Goal: Communication & Community: Answer question/provide support

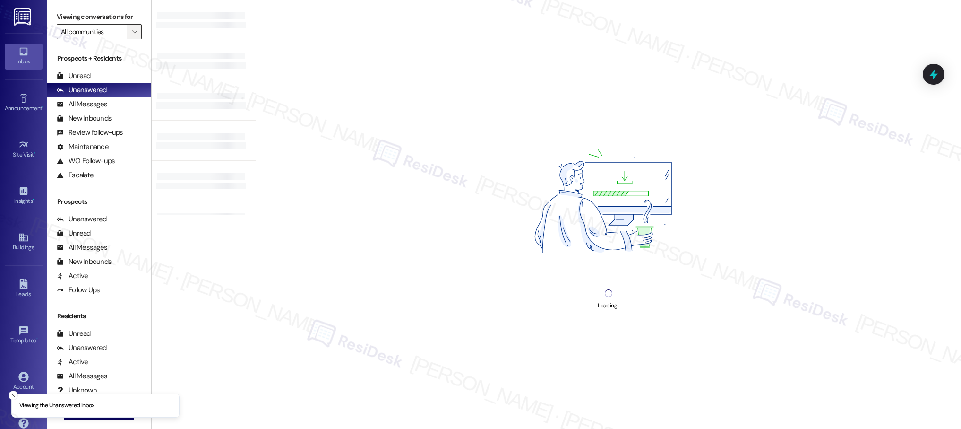
click at [132, 32] on icon "" at bounding box center [134, 32] width 5 height 8
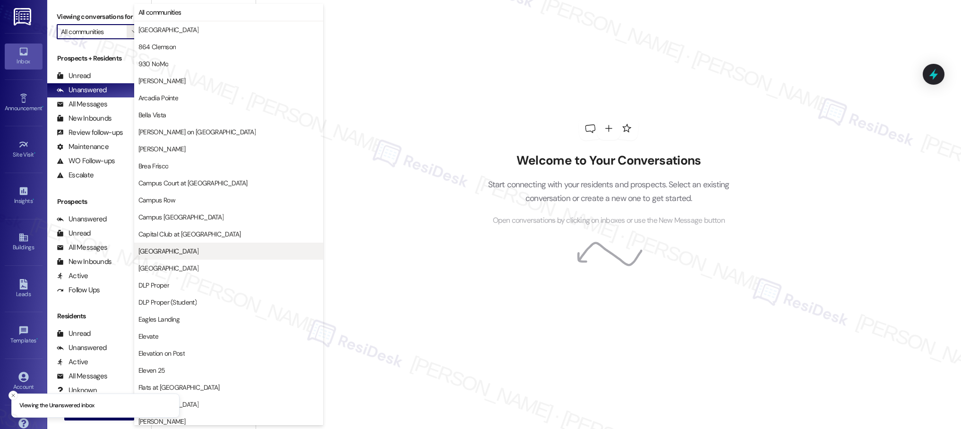
click at [184, 252] on span "[GEOGRAPHIC_DATA]" at bounding box center [228, 250] width 180 height 9
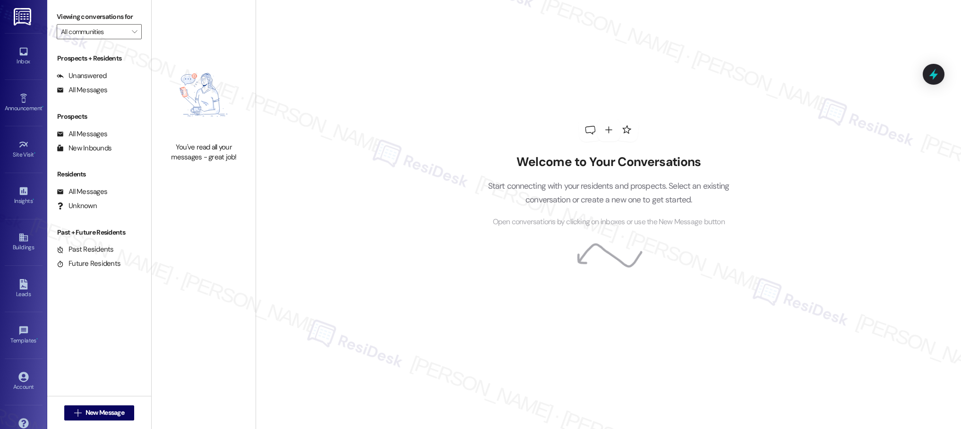
type input "[GEOGRAPHIC_DATA]"
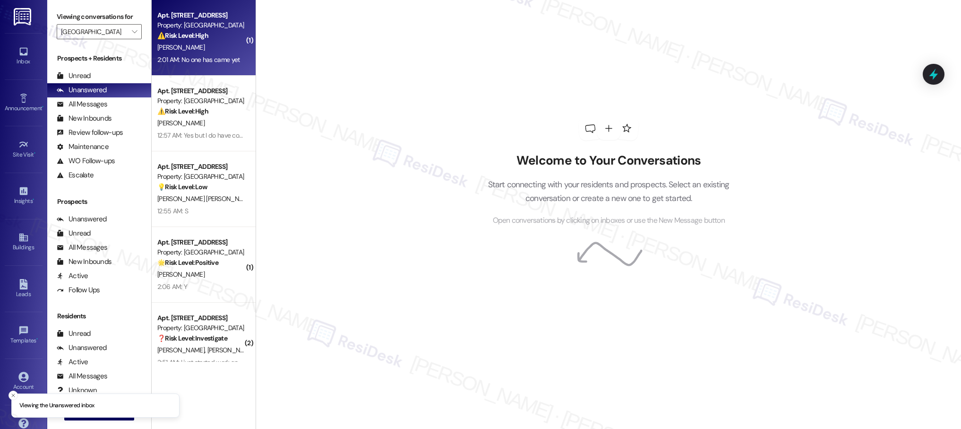
click at [214, 55] on div "2:01 AM: No one has came yet 2:01 AM: No one has came yet" at bounding box center [198, 59] width 82 height 9
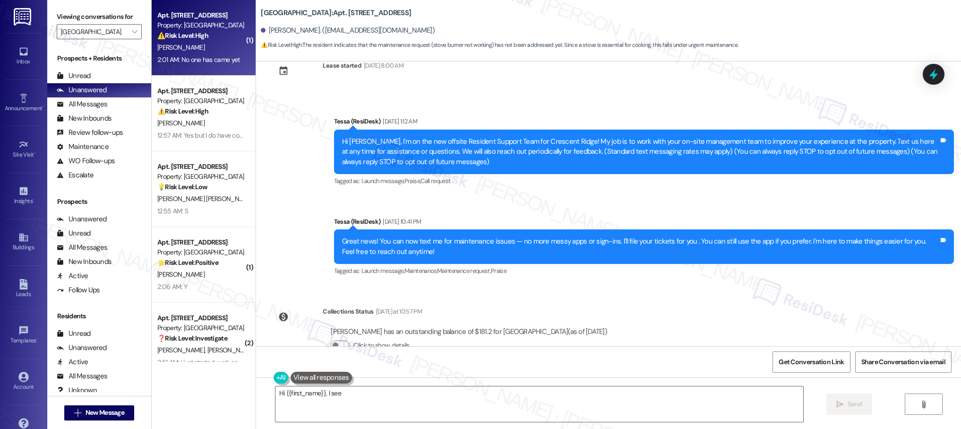
scroll to position [24, 0]
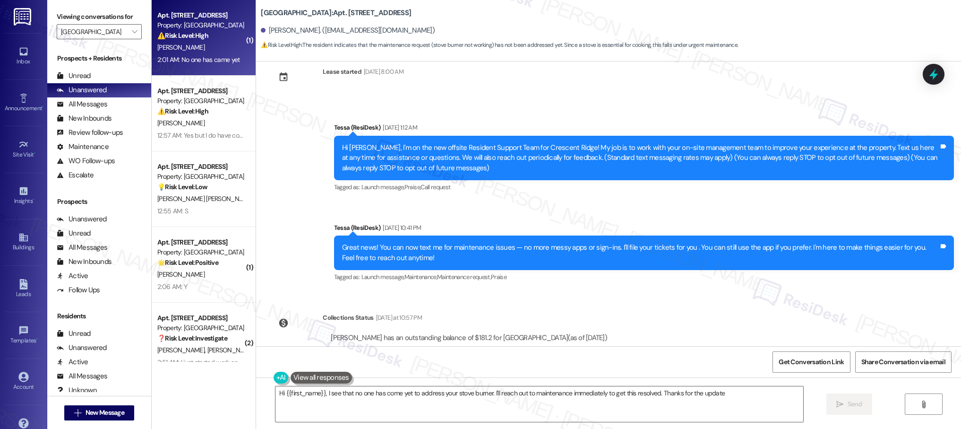
type textarea "Hi {{first_name}}, I see that no one has come yet to address your stove burner.…"
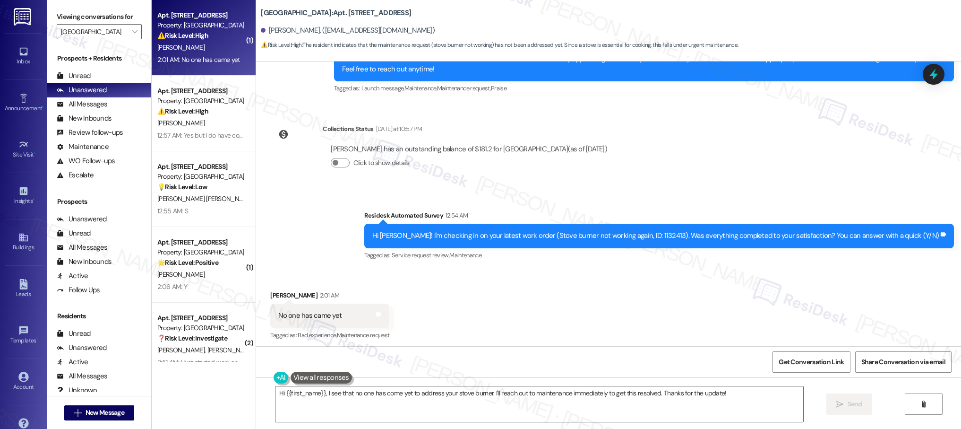
scroll to position [215, 0]
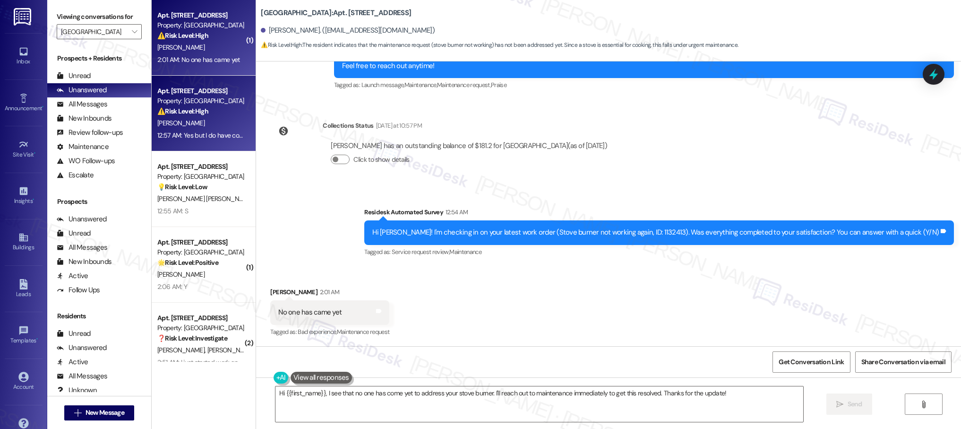
click at [207, 140] on div "12:57 AM: Yes but I do have concerns about a reimbursement for over charge of P…" at bounding box center [200, 135] width 89 height 12
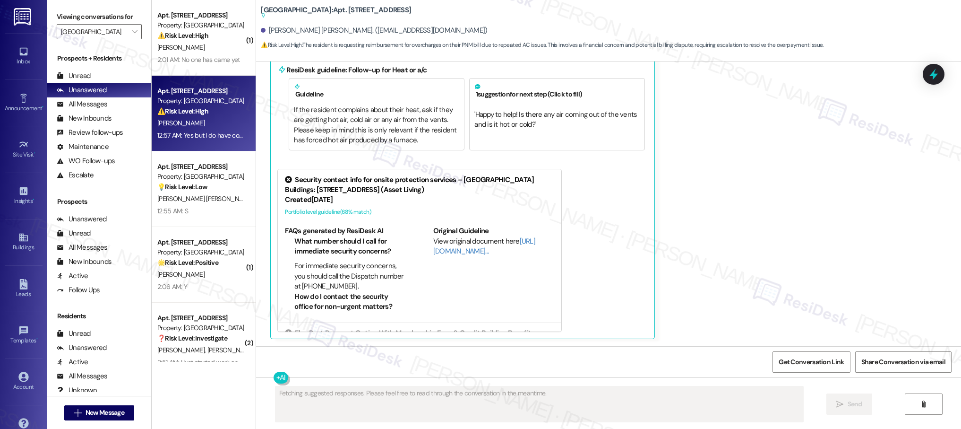
scroll to position [215, 0]
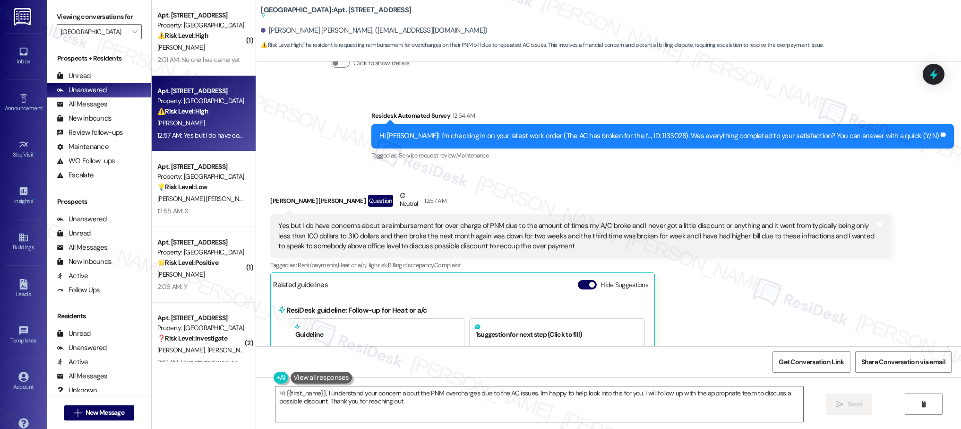
type textarea "Hi {{first_name}}, I understand your concern about the PNM overcharges due to t…"
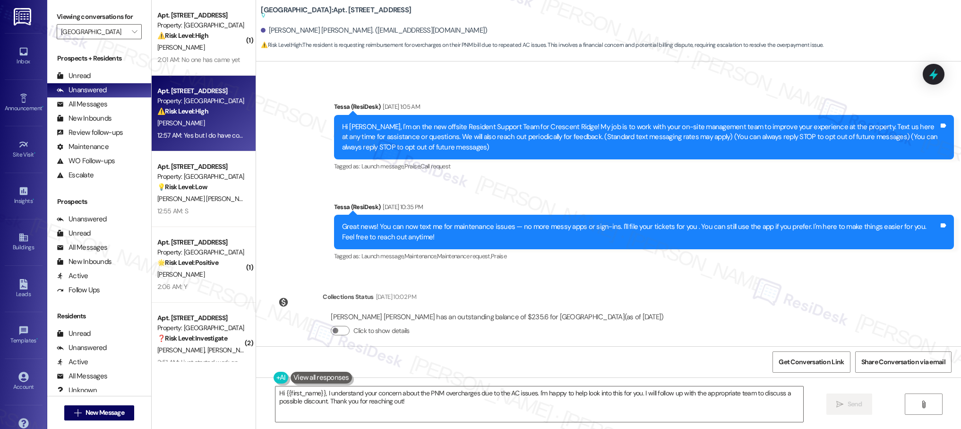
scroll to position [34, 0]
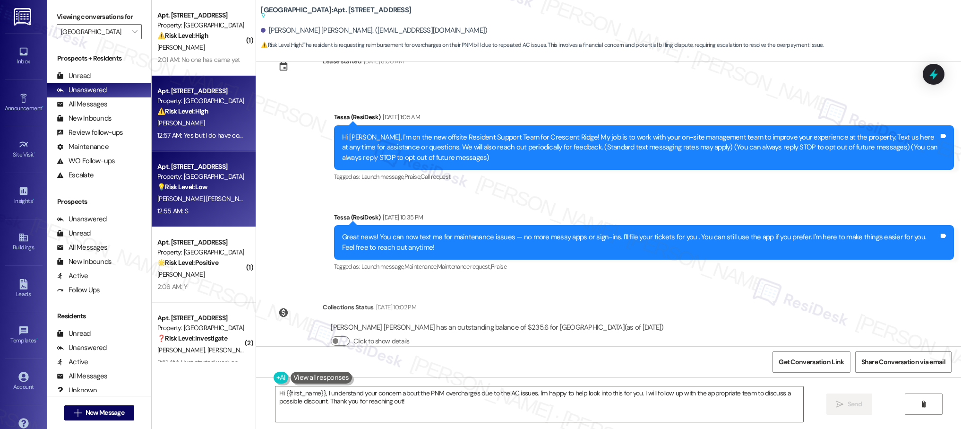
click at [184, 192] on div "Apt. [STREET_ADDRESS] Property: [GEOGRAPHIC_DATA] 💡 Risk Level: Low The residen…" at bounding box center [200, 177] width 89 height 32
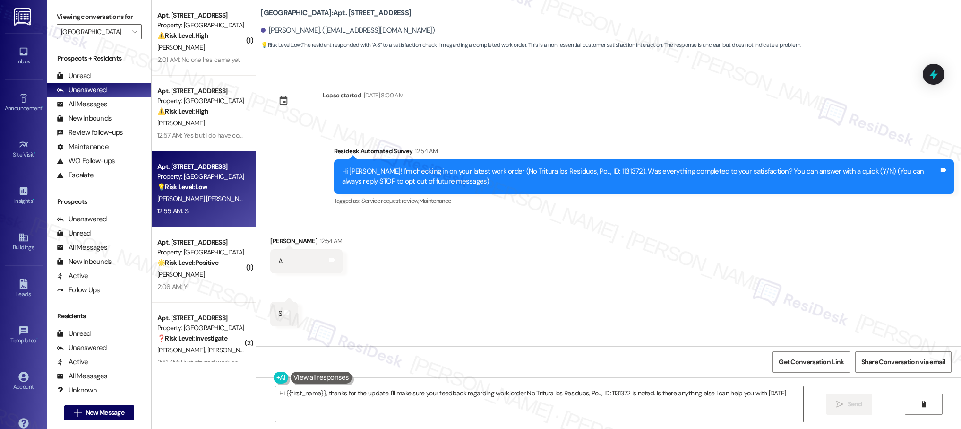
type textarea "Hi {{first_name}}, thanks for the update. I'll make sure your feedback regardin…"
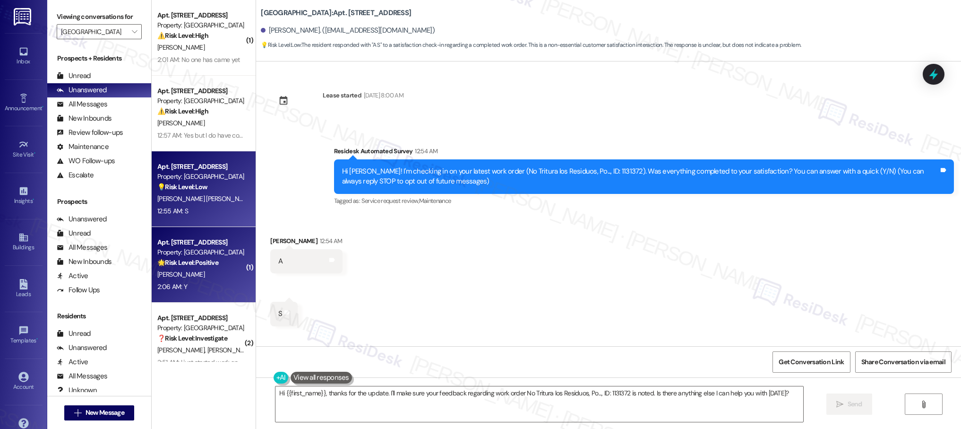
click at [188, 260] on strong "🌟 Risk Level: Positive" at bounding box center [187, 262] width 61 height 9
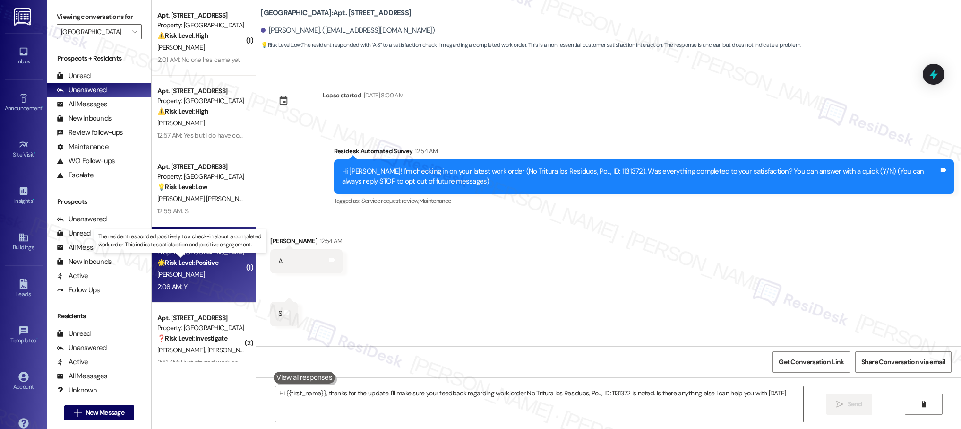
type textarea "Hi {{first_name}}, thanks for the update. I'll make sure your feedback regardin…"
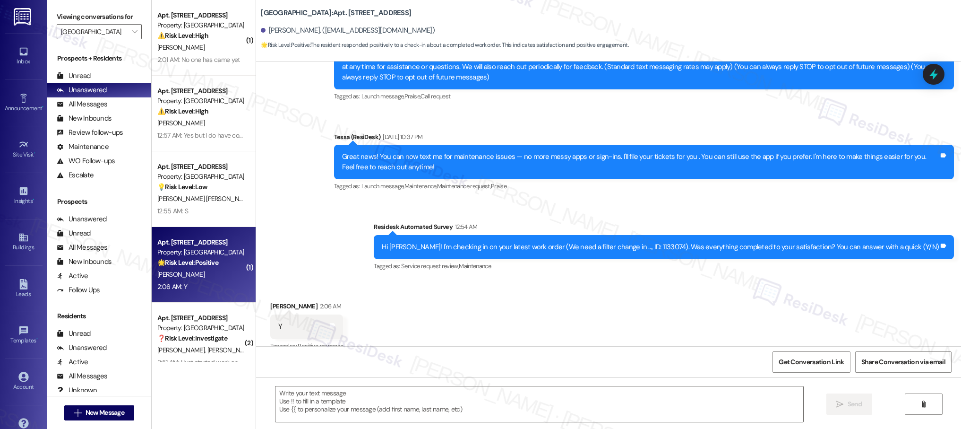
type textarea "Fetching suggested responses. Please feel free to read through the conversation…"
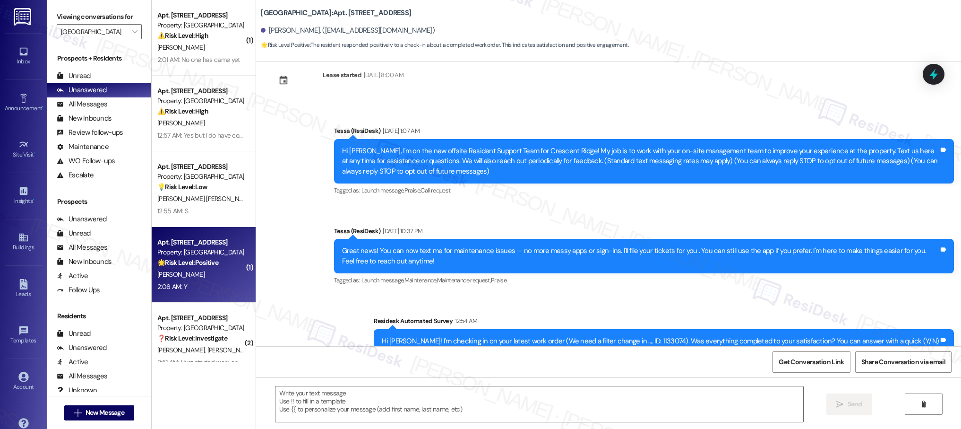
scroll to position [129, 0]
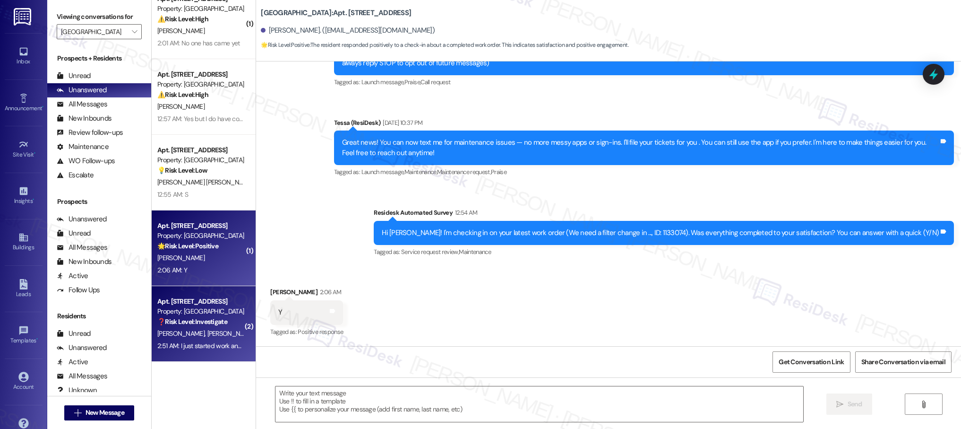
click at [204, 315] on div "Property: [GEOGRAPHIC_DATA]" at bounding box center [200, 311] width 87 height 10
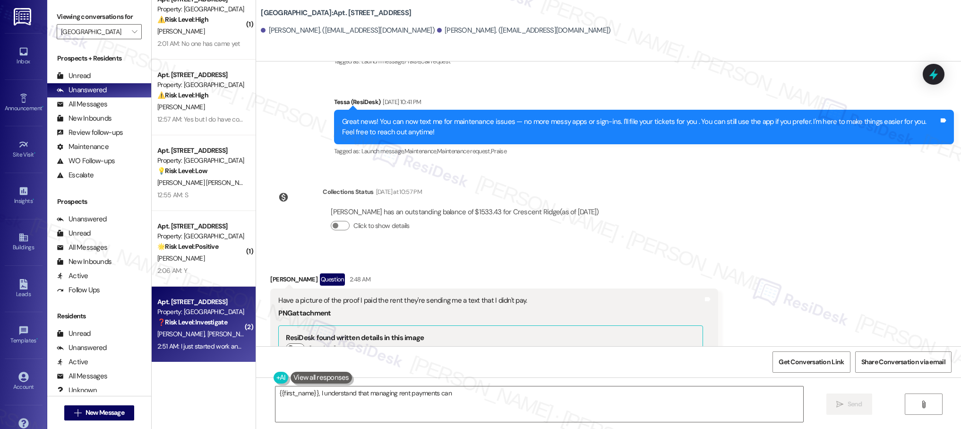
scroll to position [133, 0]
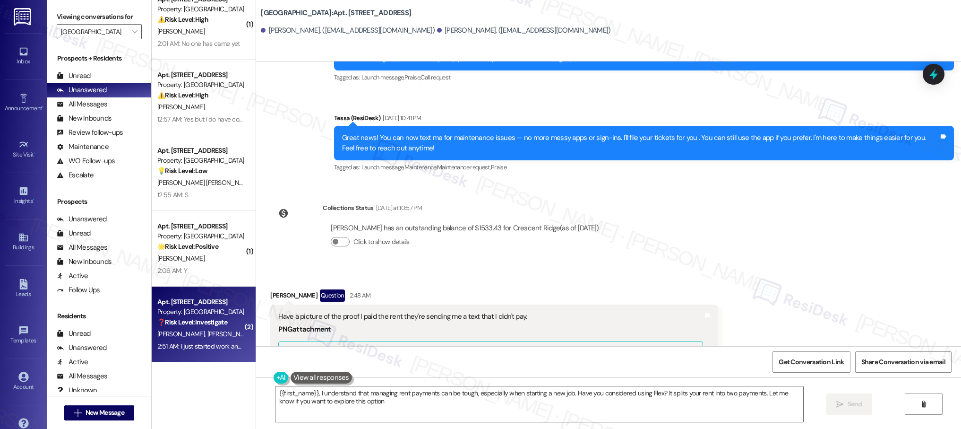
type textarea "{{first_name}}, I understand that managing rent payments can be tough, especial…"
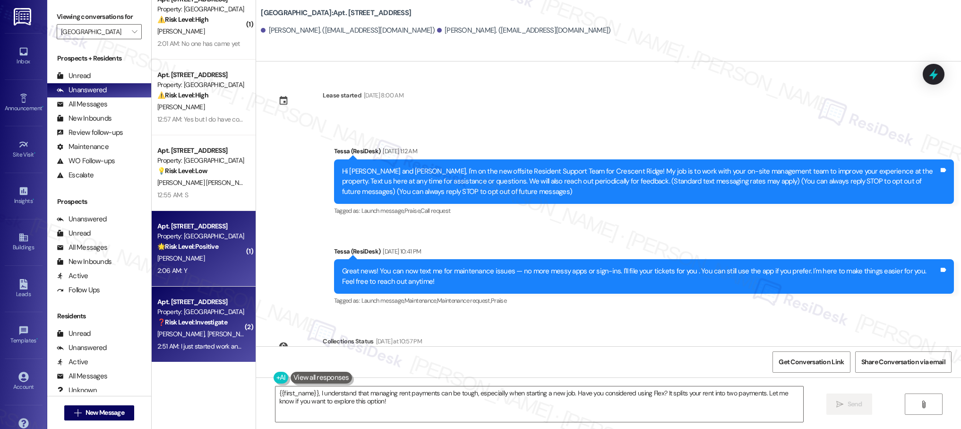
scroll to position [17, 0]
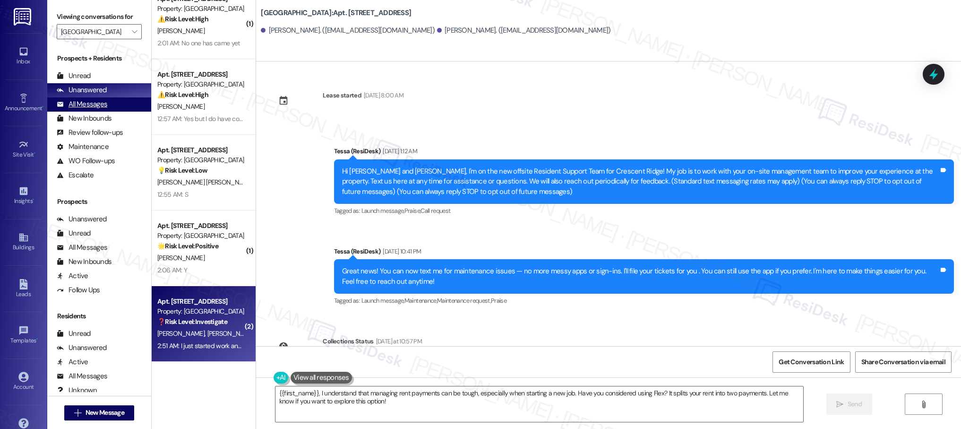
click at [85, 105] on div "All Messages" at bounding box center [82, 104] width 51 height 10
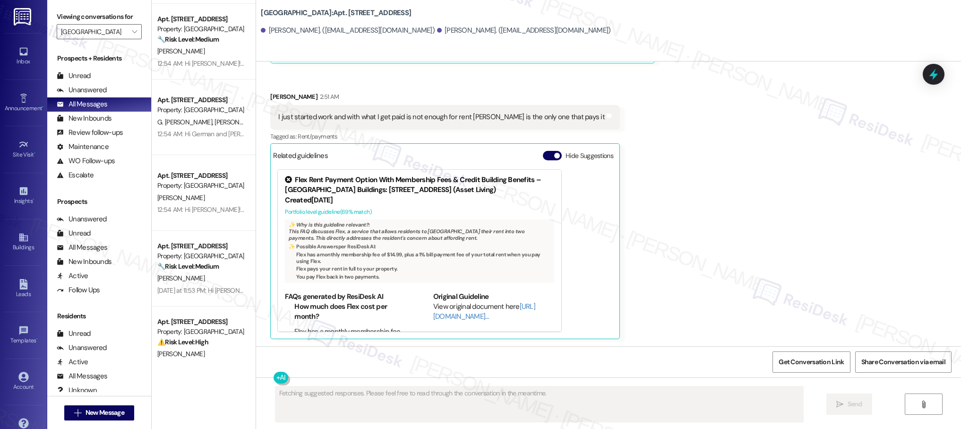
scroll to position [451, 0]
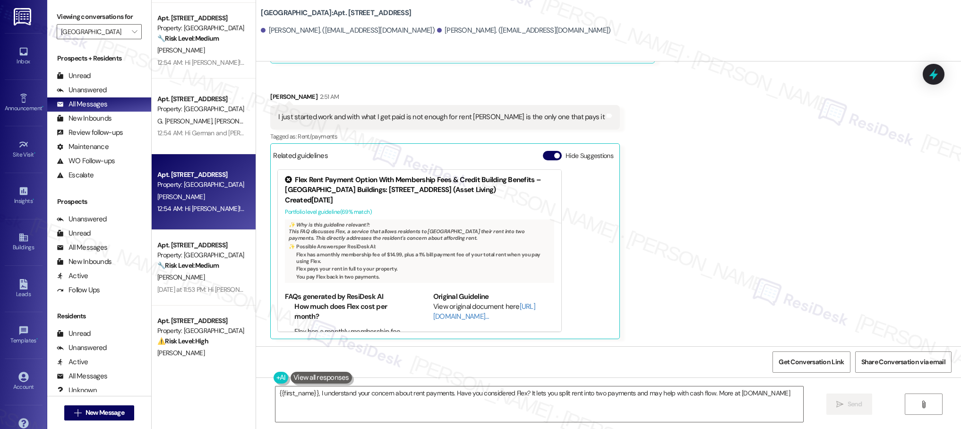
type textarea "{{first_name}}, I understand your concern about rent payments. Have you conside…"
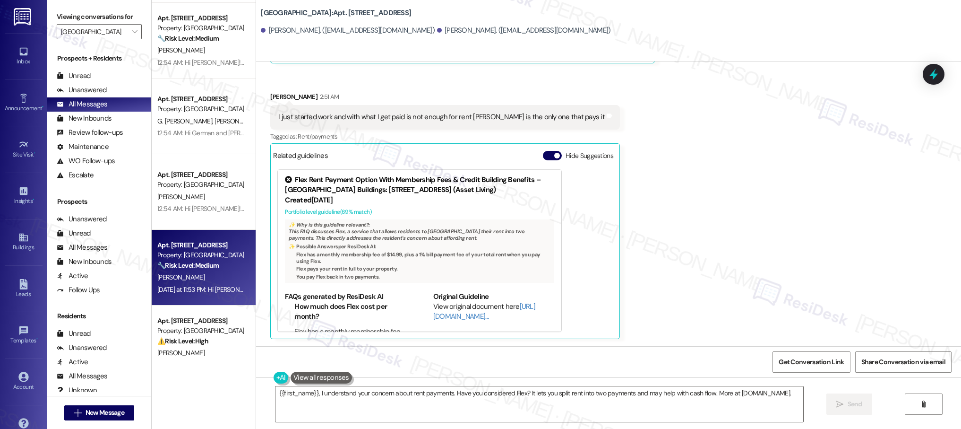
click at [207, 268] on strong "🔧 Risk Level: Medium" at bounding box center [187, 265] width 61 height 9
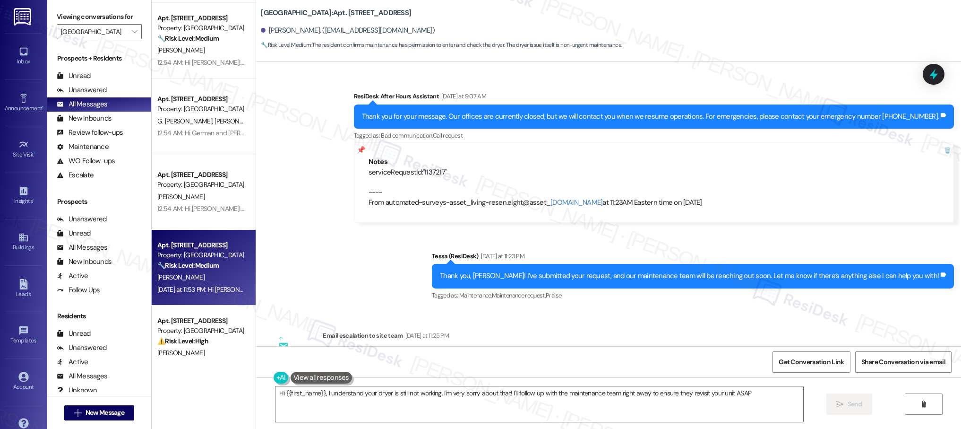
scroll to position [920, 0]
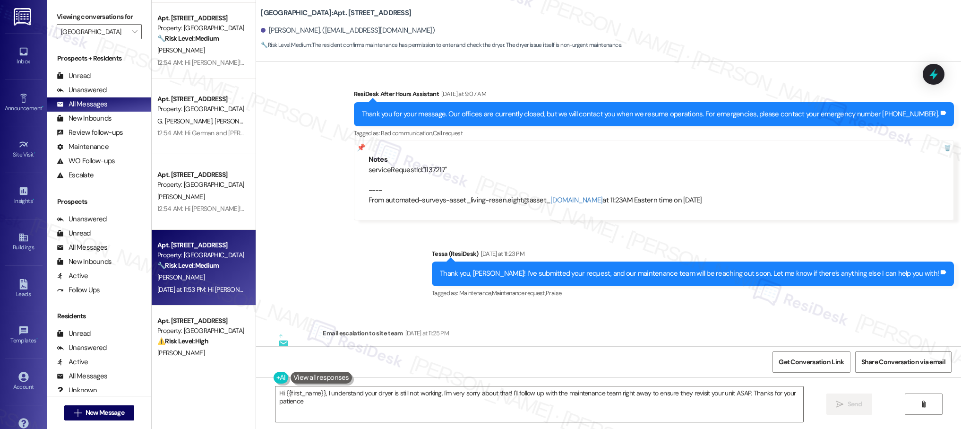
type textarea "Hi {{first_name}}, I understand your dryer is still not working. I'm very sorry…"
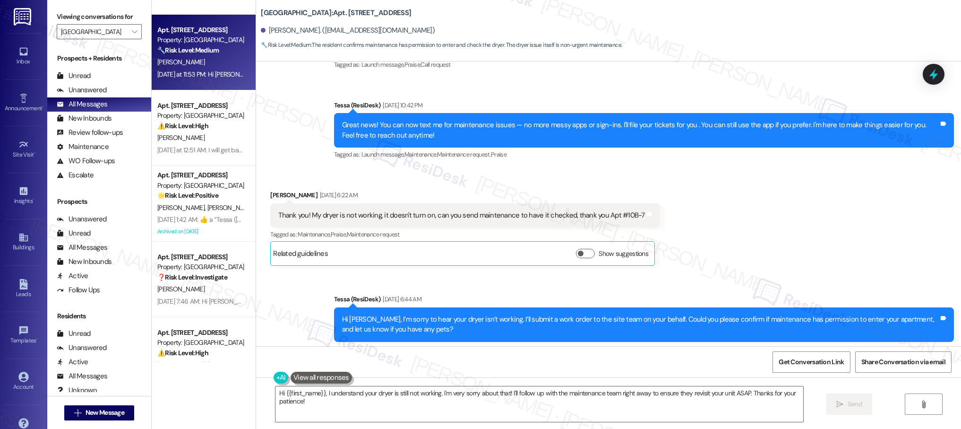
scroll to position [671, 0]
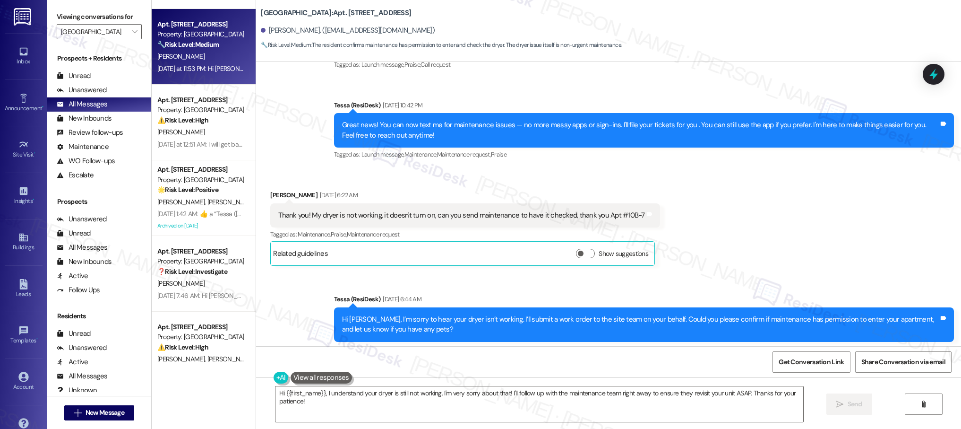
click at [202, 137] on div "Apt. [STREET_ADDRESS] Property: [GEOGRAPHIC_DATA] 🔧 Risk Level: Medium The resi…" at bounding box center [204, 180] width 104 height 361
click at [202, 137] on div "[PERSON_NAME]" at bounding box center [200, 132] width 89 height 12
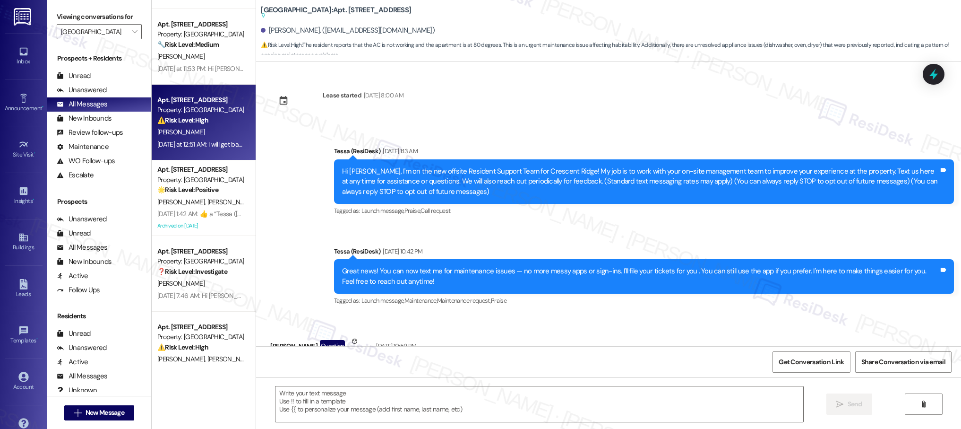
scroll to position [1179, 0]
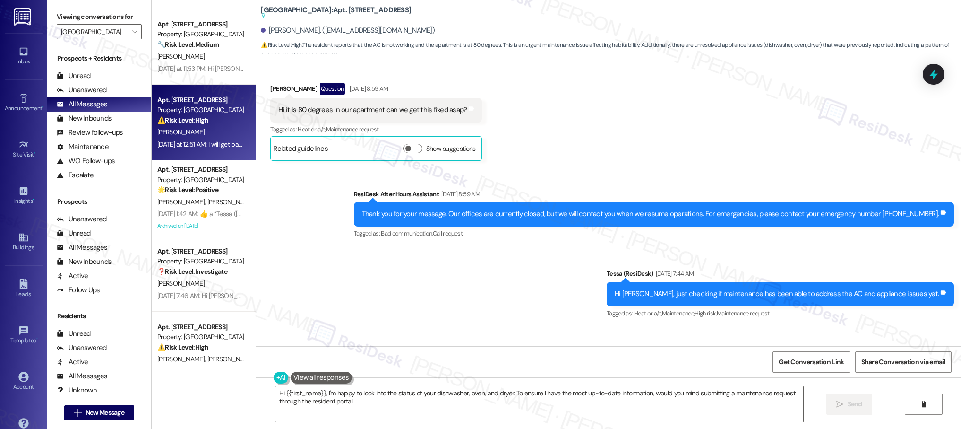
type textarea "Hi {{first_name}}, I'm happy to look into the status of your dishwasher, oven, …"
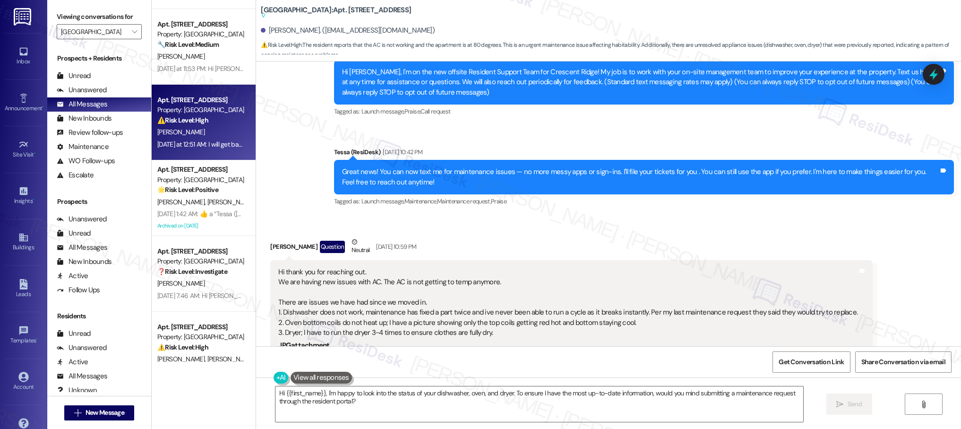
scroll to position [0, 0]
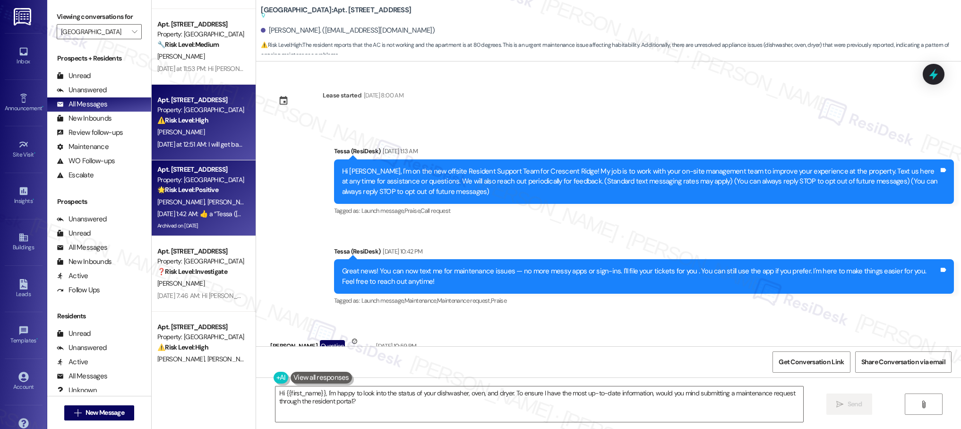
click at [210, 206] on div "[PERSON_NAME] [PERSON_NAME]" at bounding box center [200, 202] width 89 height 12
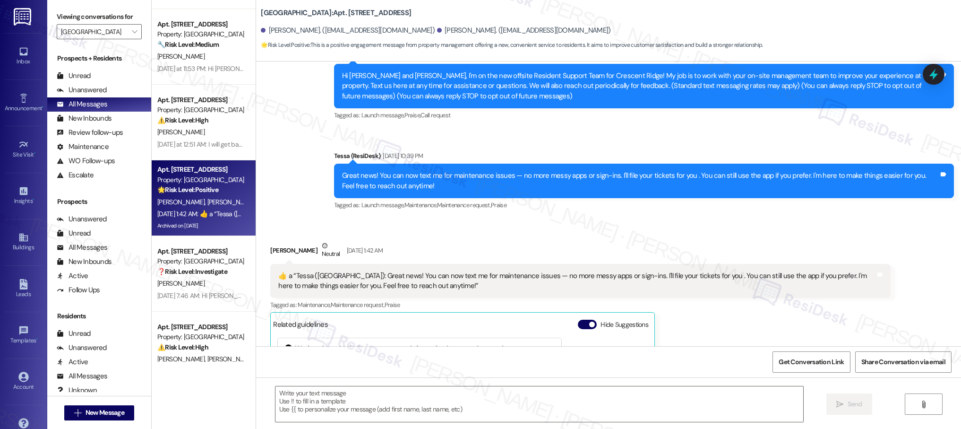
type textarea "Fetching suggested responses. Please feel free to read through the conversation…"
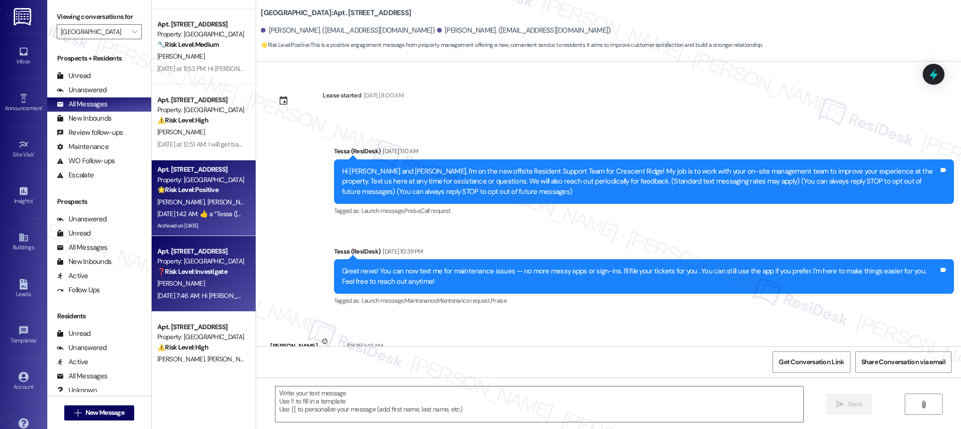
click at [202, 282] on div "[PERSON_NAME]" at bounding box center [200, 283] width 89 height 12
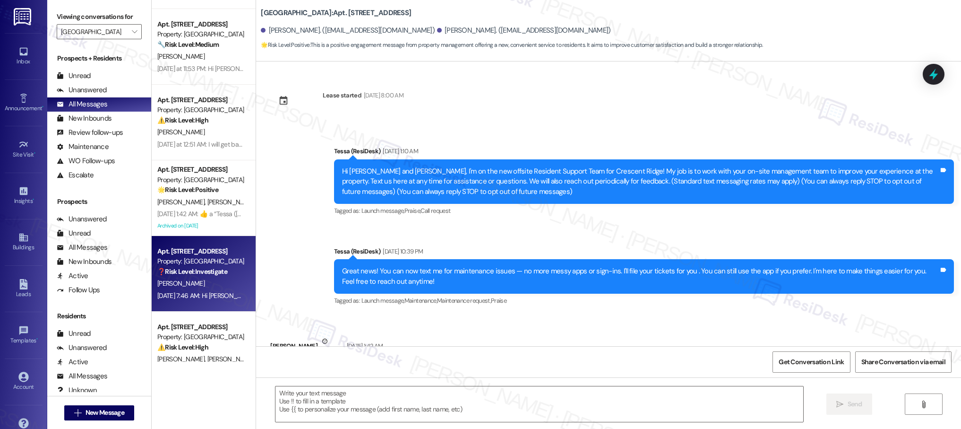
type textarea "Fetching suggested responses. Please feel free to read through the conversation…"
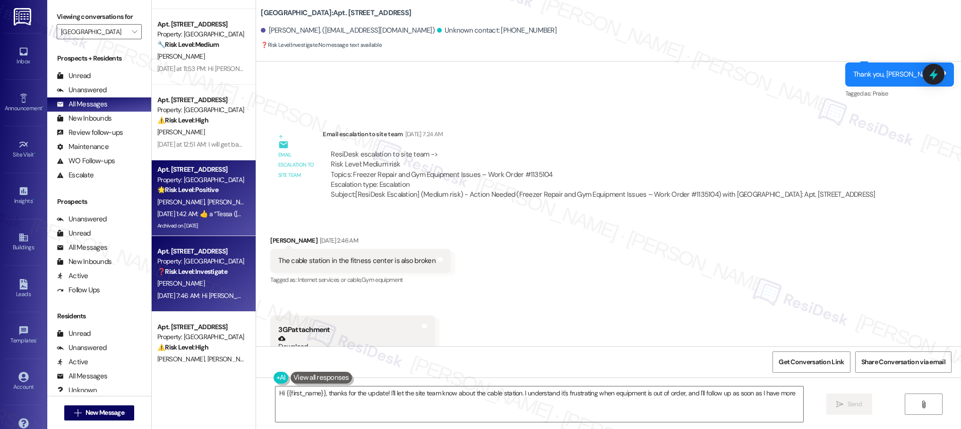
scroll to position [1697, 0]
type textarea "Hi {{first_name}}, thanks for the update! I'll let the site team know about the…"
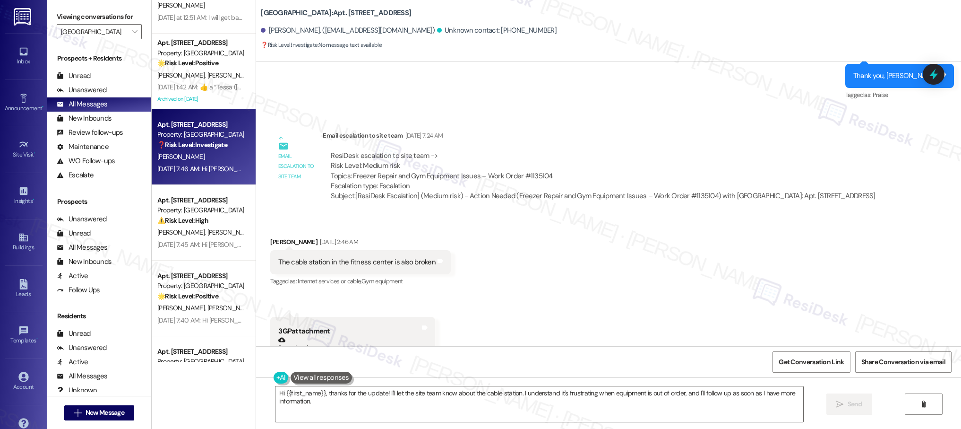
scroll to position [824, 0]
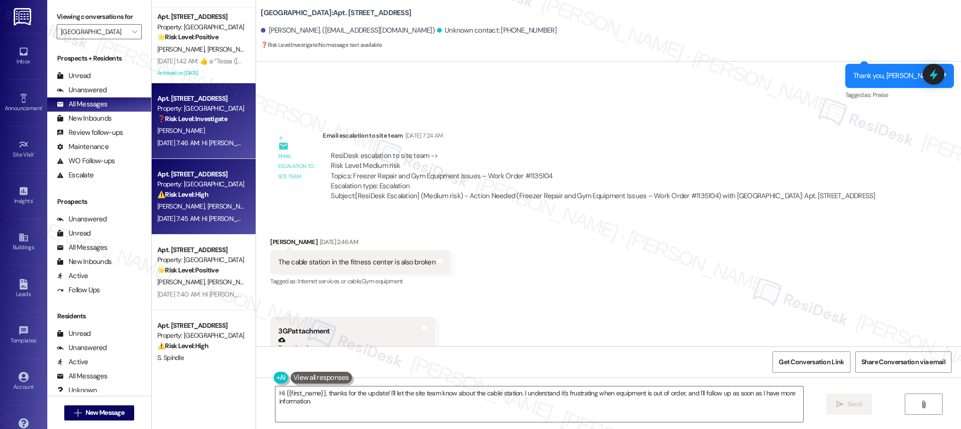
click at [218, 207] on div "[PERSON_NAME] [PERSON_NAME]" at bounding box center [200, 206] width 89 height 12
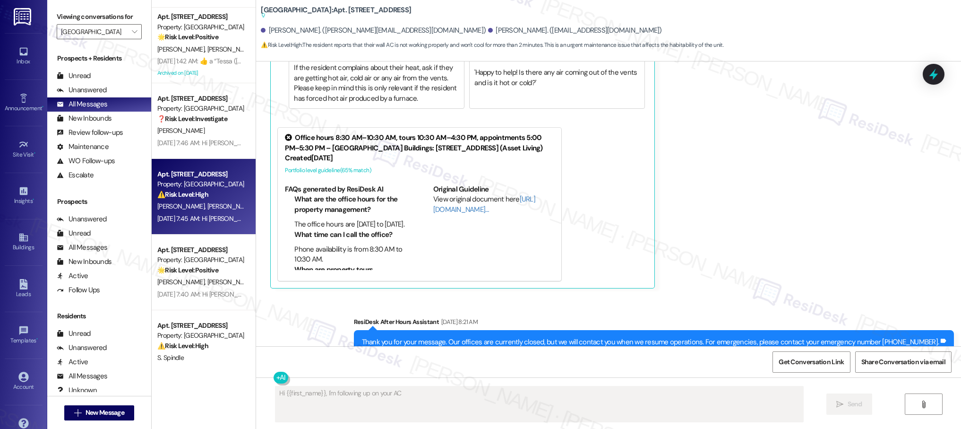
scroll to position [1354, 0]
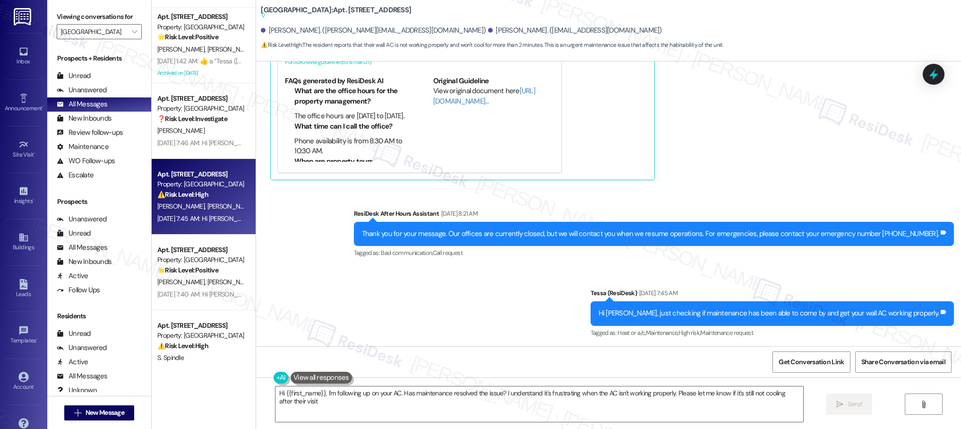
type textarea "Hi {{first_name}}, I'm following up on your AC. Has maintenance resolved the is…"
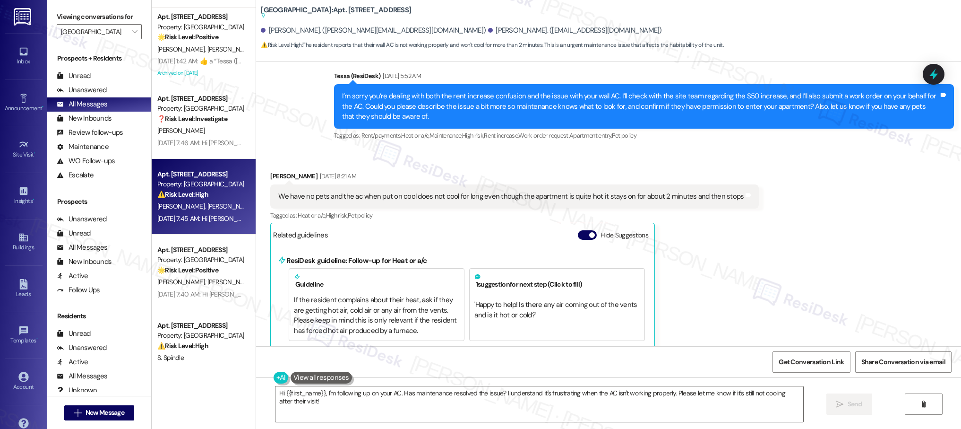
scroll to position [953, 0]
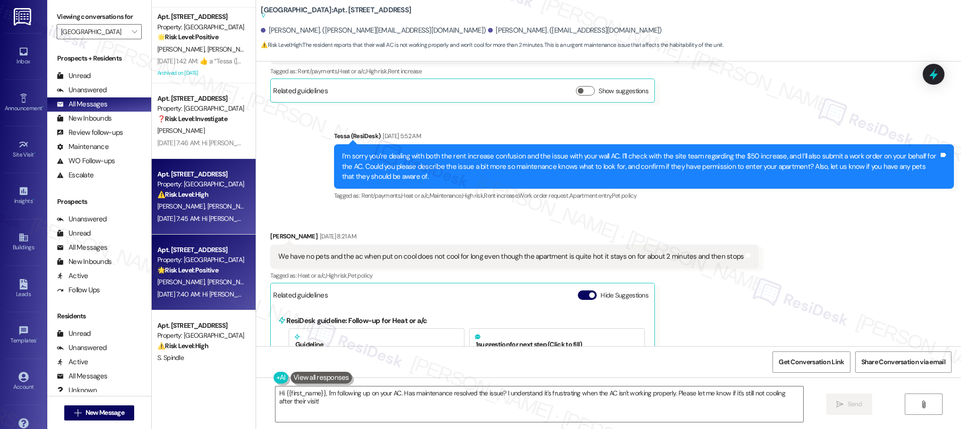
click at [195, 290] on div "[DATE] 7:40 AM: Hi [PERSON_NAME] and [PERSON_NAME]! What can I do for you [DATE…" at bounding box center [279, 294] width 244 height 9
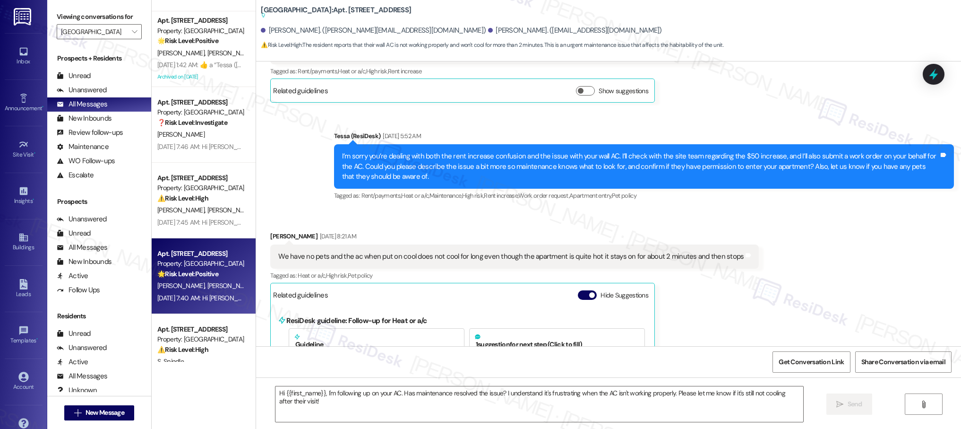
scroll to position [819, 0]
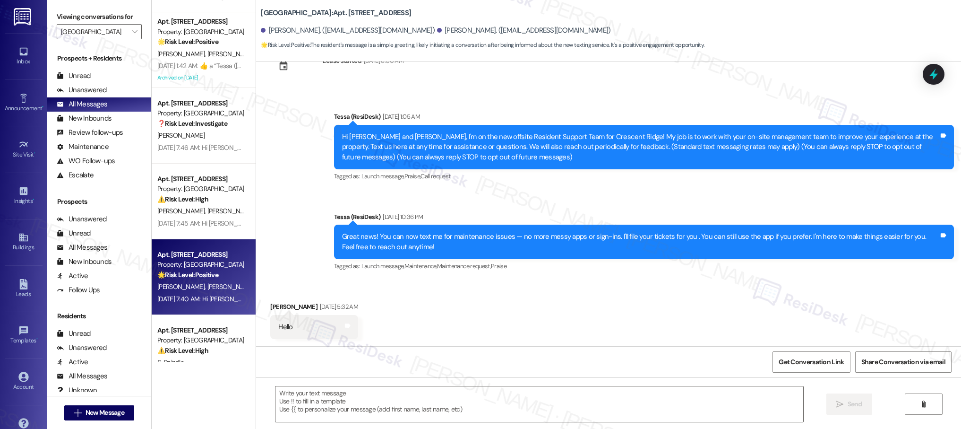
type textarea "Fetching suggested responses. Please feel free to read through the conversation…"
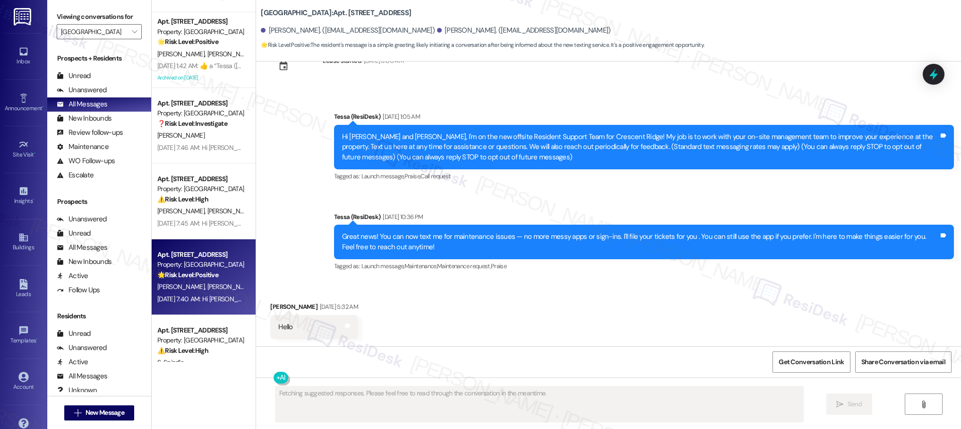
scroll to position [201, 0]
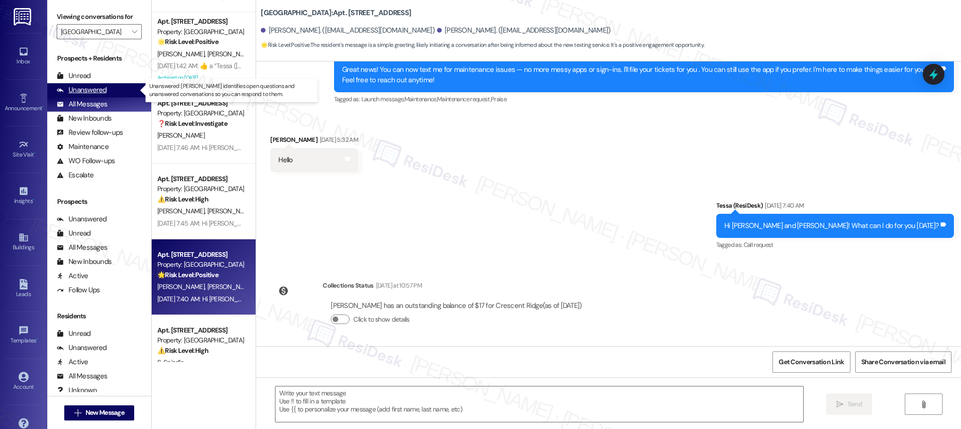
click at [94, 91] on div "Unanswered" at bounding box center [82, 90] width 50 height 10
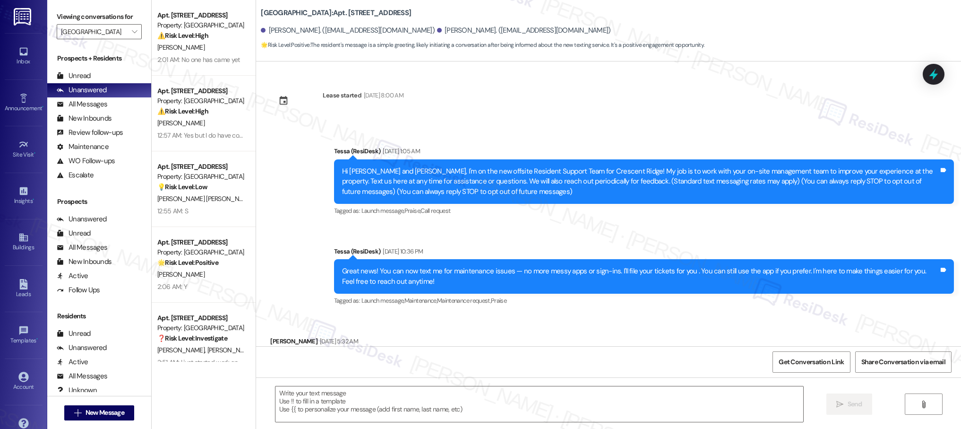
scroll to position [34, 0]
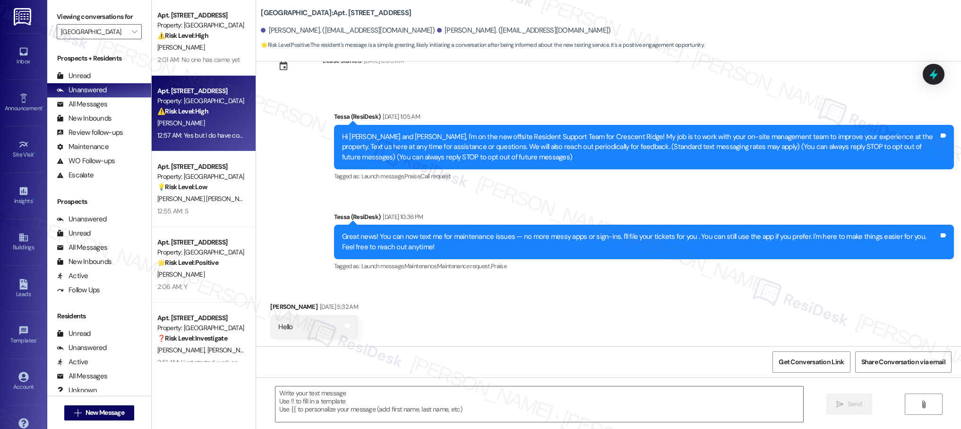
type textarea "Fetching suggested responses. Please feel free to read through the conversation…"
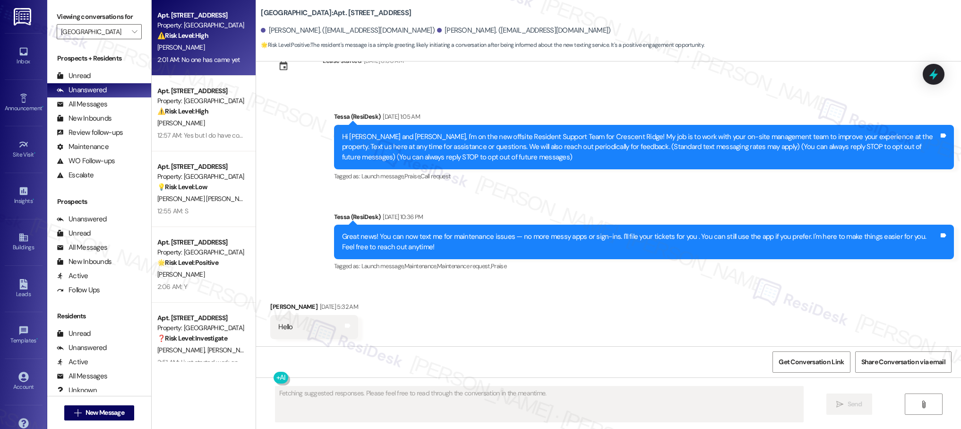
click at [201, 46] on div "[PERSON_NAME]" at bounding box center [200, 48] width 89 height 12
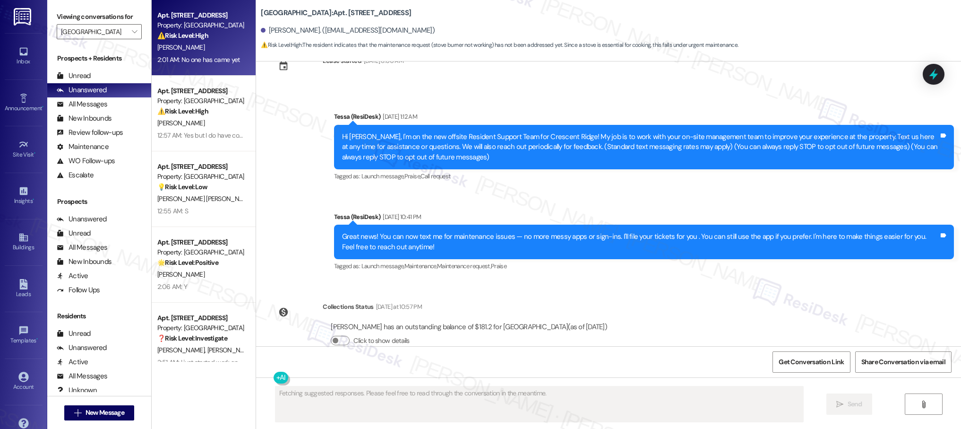
scroll to position [215, 0]
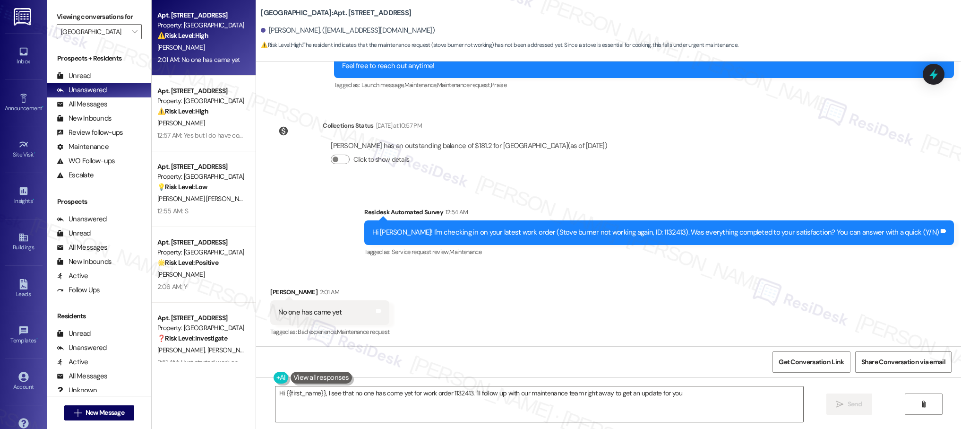
type textarea "Hi {{first_name}}, I see that no one has come yet for work order 1132413. I'll …"
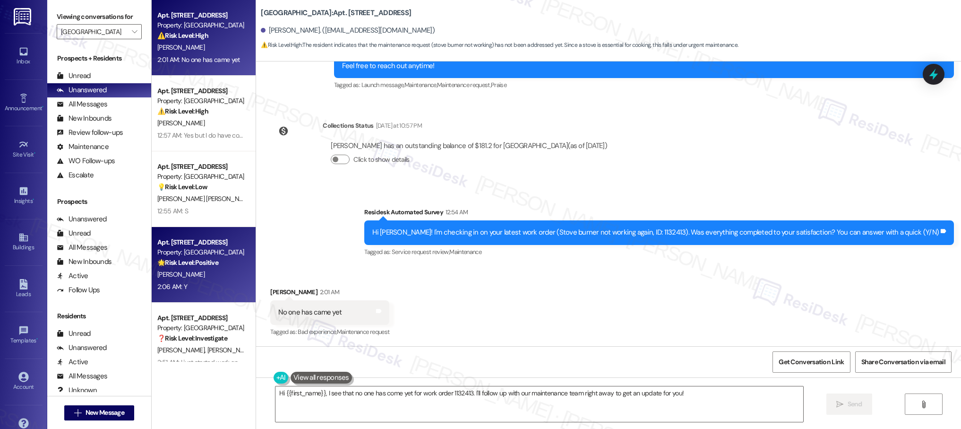
click at [209, 260] on strong "🌟 Risk Level: Positive" at bounding box center [187, 262] width 61 height 9
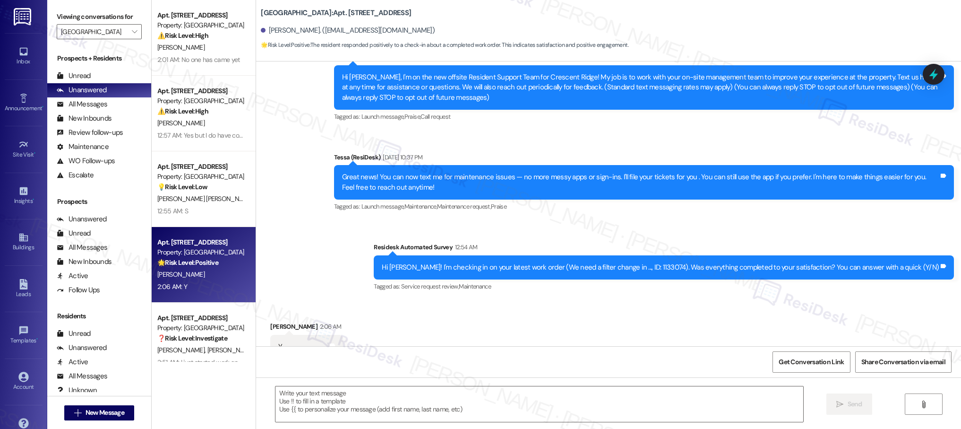
type textarea "Fetching suggested responses. Please feel free to read through the conversation…"
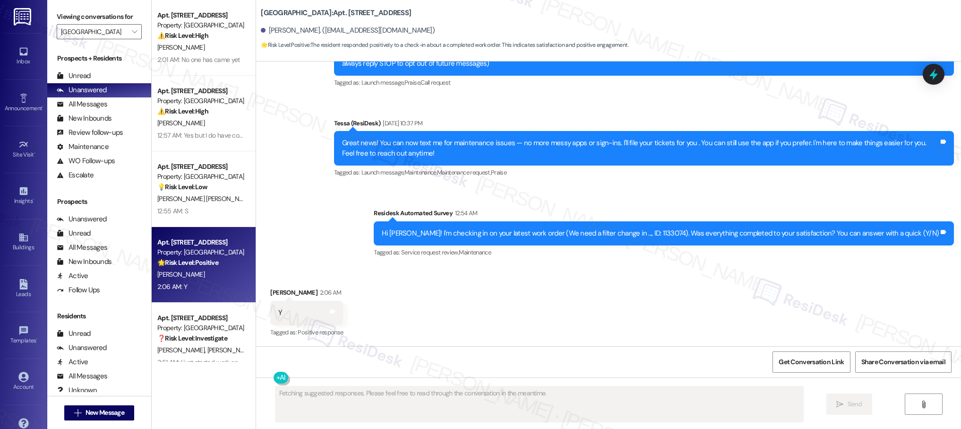
scroll to position [129, 0]
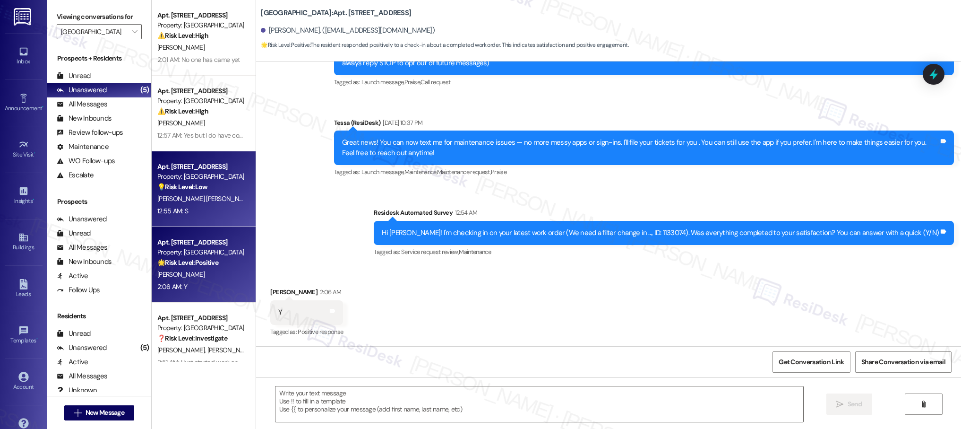
click at [193, 206] on div "12:55 AM: S 12:55 AM: S" at bounding box center [200, 211] width 89 height 12
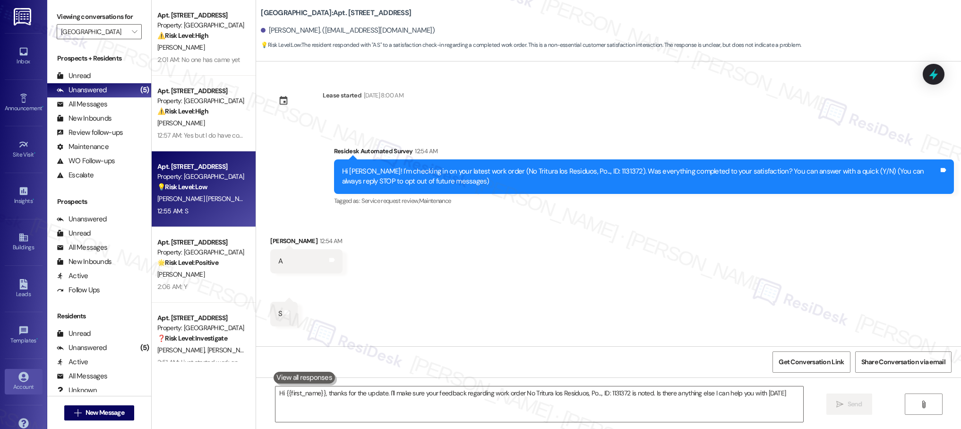
type textarea "Hi {{first_name}}, thanks for the update. I'll make sure your feedback regardin…"
